Goal: Task Accomplishment & Management: Use online tool/utility

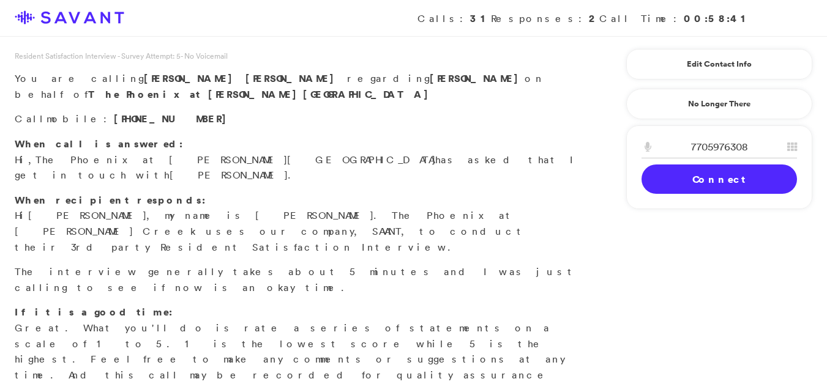
scroll to position [27, 0]
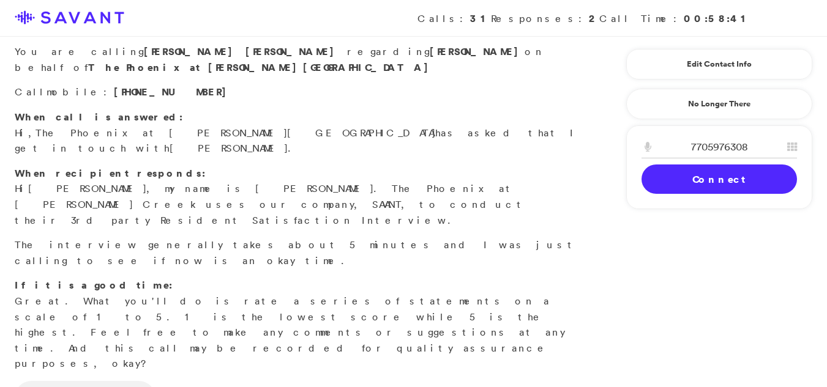
click at [669, 153] on input "7705976308" at bounding box center [718, 147] width 155 height 23
click at [679, 179] on link "Connect" at bounding box center [718, 179] width 155 height 29
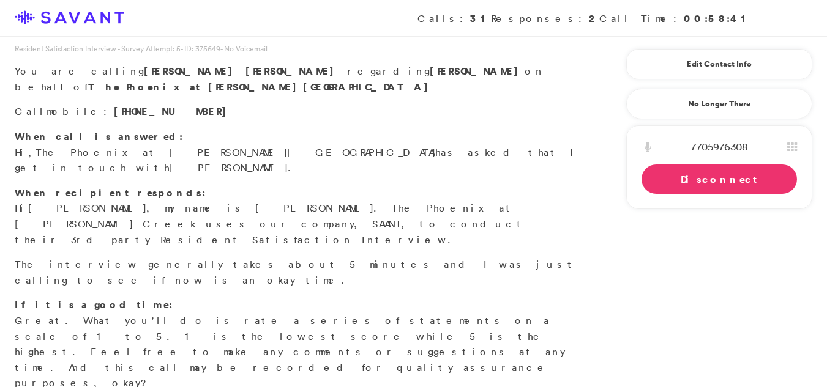
scroll to position [0, 0]
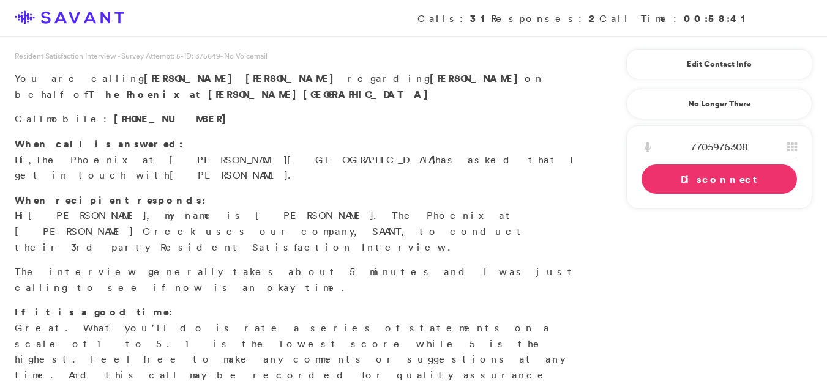
click at [689, 184] on link "Disconnect" at bounding box center [718, 179] width 155 height 29
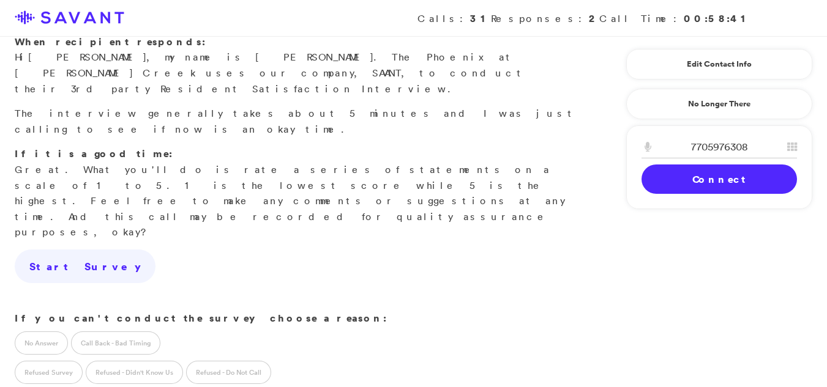
scroll to position [168, 0]
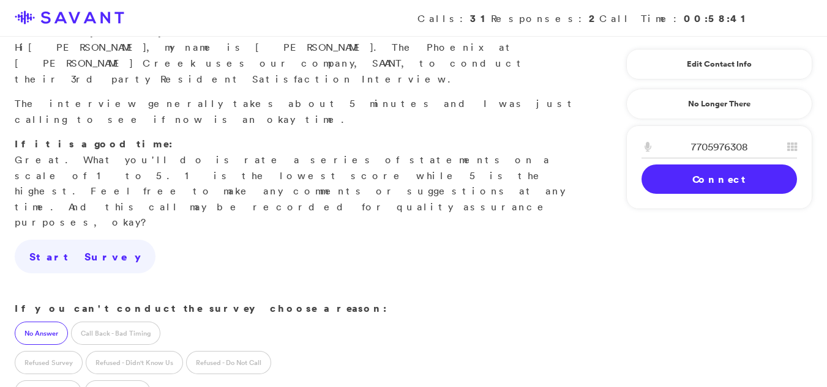
click at [32, 322] on label "No Answer" at bounding box center [41, 333] width 53 height 23
click at [132, 322] on label "Call Back - Bad Timing" at bounding box center [115, 333] width 89 height 23
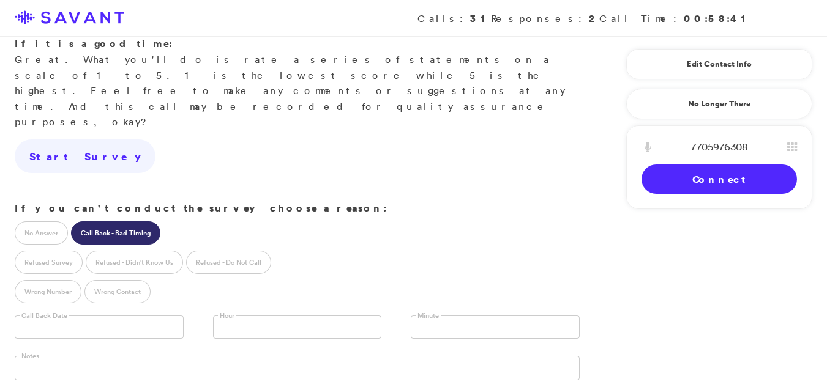
scroll to position [272, 0]
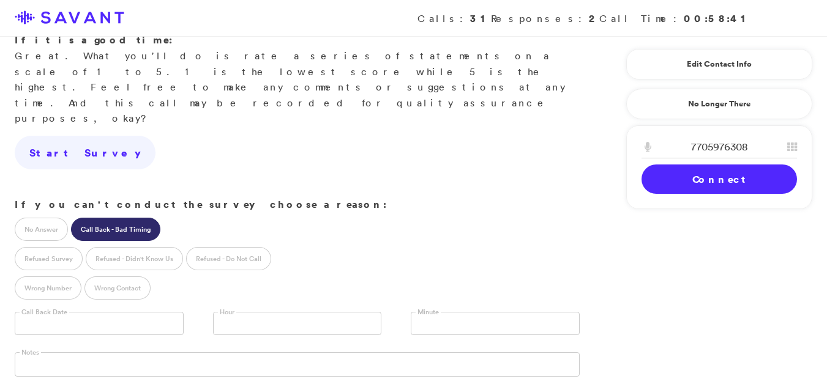
click at [58, 312] on input "text" at bounding box center [99, 323] width 169 height 23
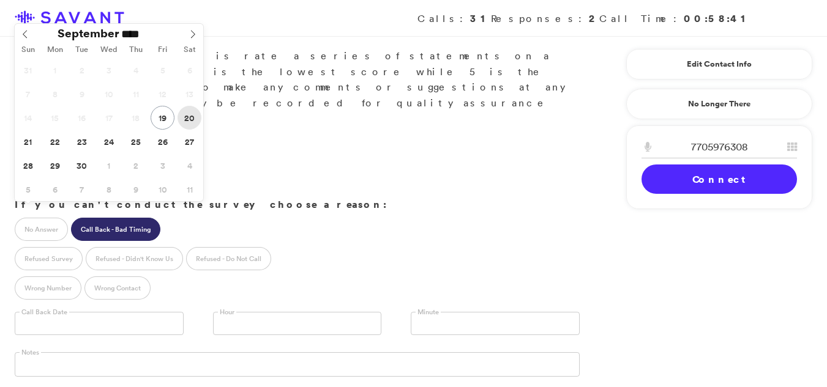
type input "**********"
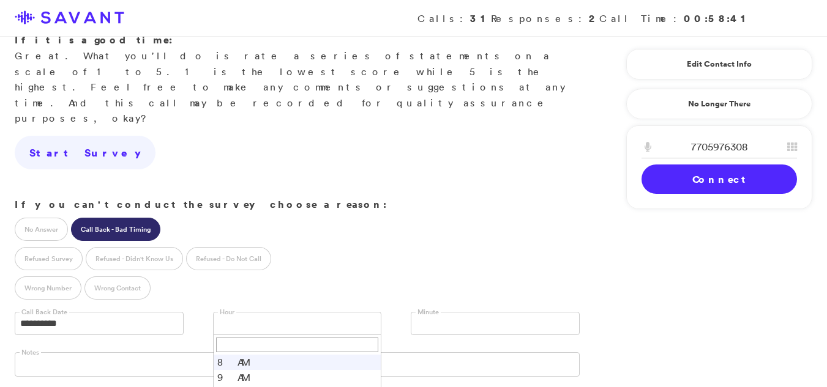
click at [293, 312] on link at bounding box center [297, 323] width 169 height 23
click at [496, 312] on link at bounding box center [495, 323] width 169 height 23
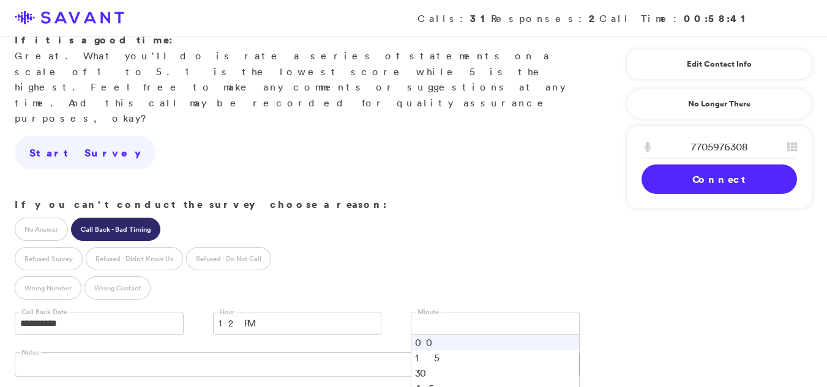
click at [463, 335] on li "00" at bounding box center [495, 342] width 168 height 15
